Goal: Task Accomplishment & Management: Use online tool/utility

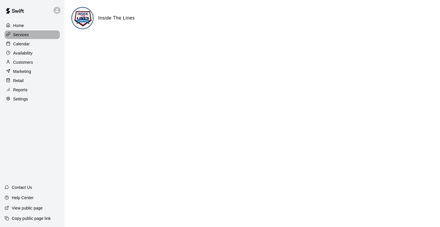
click at [26, 35] on p "Services" at bounding box center [21, 35] width 16 height 6
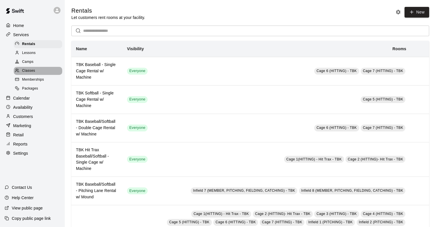
click at [30, 72] on span "Classes" at bounding box center [28, 71] width 13 height 6
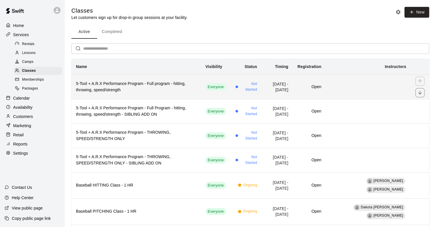
click at [128, 85] on h6 "5-Tool + A.R.X Performance Program - Full program - hitting, throwing, speed/st…" at bounding box center [136, 87] width 120 height 13
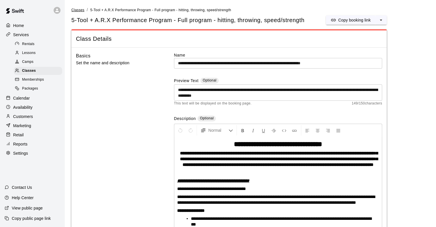
click at [79, 8] on span "Classes" at bounding box center [77, 10] width 13 height 4
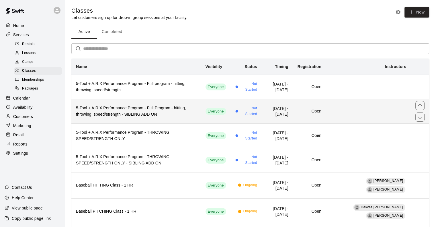
click at [115, 115] on h6 "5-Tool + A.R.X Performance Program - Full Program - hitting, throwing, speed/st…" at bounding box center [136, 111] width 120 height 13
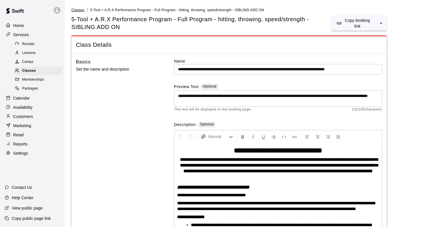
click at [76, 9] on span "Classes" at bounding box center [77, 10] width 13 height 4
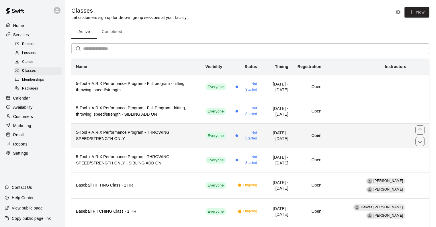
click at [115, 135] on h6 "5-Tool + A.R.X Performance Program - THROWING, SPEED/STRENGTH ONLY" at bounding box center [136, 135] width 120 height 13
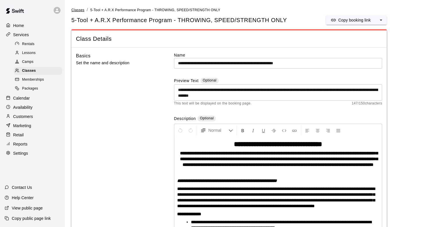
click at [80, 10] on span "Classes" at bounding box center [77, 10] width 13 height 4
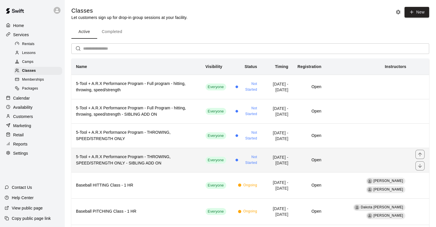
click at [106, 154] on h6 "5-Tool + A.R.X Performance Program - THROWING, SPEED/STRENGTH ONLY - SIBLING AD…" at bounding box center [136, 160] width 120 height 13
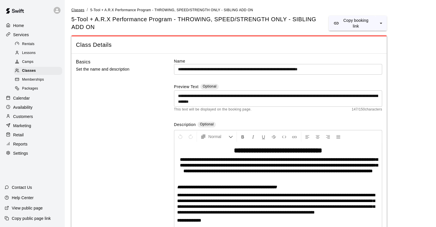
click at [79, 9] on span "Classes" at bounding box center [77, 10] width 13 height 4
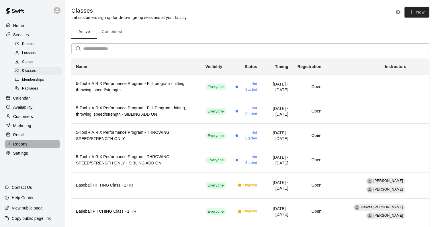
click at [24, 147] on p "Reports" at bounding box center [20, 144] width 14 height 6
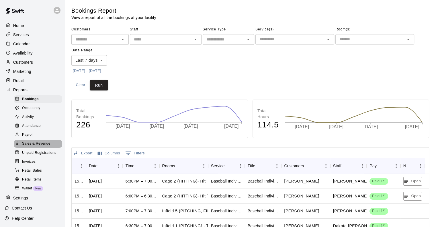
click at [40, 146] on span "Sales & Revenue" at bounding box center [36, 144] width 28 height 6
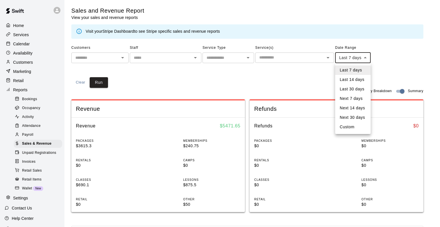
click at [347, 59] on body "Home Services Calendar Availability Customers Marketing Retail Reports Bookings…" at bounding box center [220, 214] width 440 height 429
click at [349, 128] on li "Custom" at bounding box center [353, 126] width 36 height 9
type input "******"
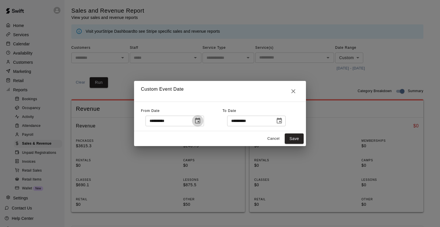
click at [201, 124] on icon "Choose date, selected date is Oct 2, 2025" at bounding box center [197, 120] width 7 height 7
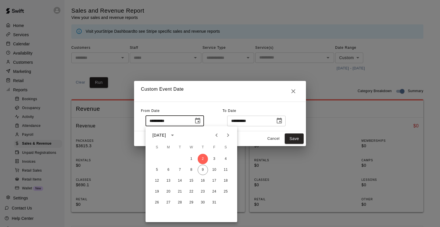
click at [218, 137] on icon "Previous month" at bounding box center [216, 135] width 7 height 7
click at [168, 159] on button "1" at bounding box center [168, 159] width 10 height 10
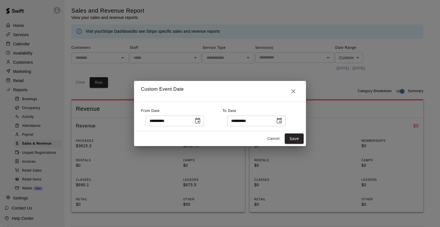
type input "**********"
click at [296, 141] on button "Save" at bounding box center [294, 138] width 19 height 11
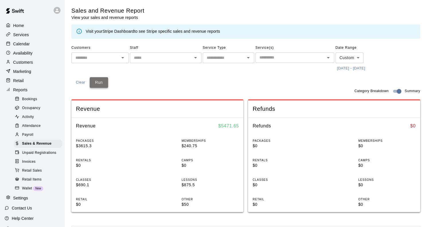
click at [99, 81] on button "Run" at bounding box center [99, 82] width 18 height 11
